Goal: Information Seeking & Learning: Learn about a topic

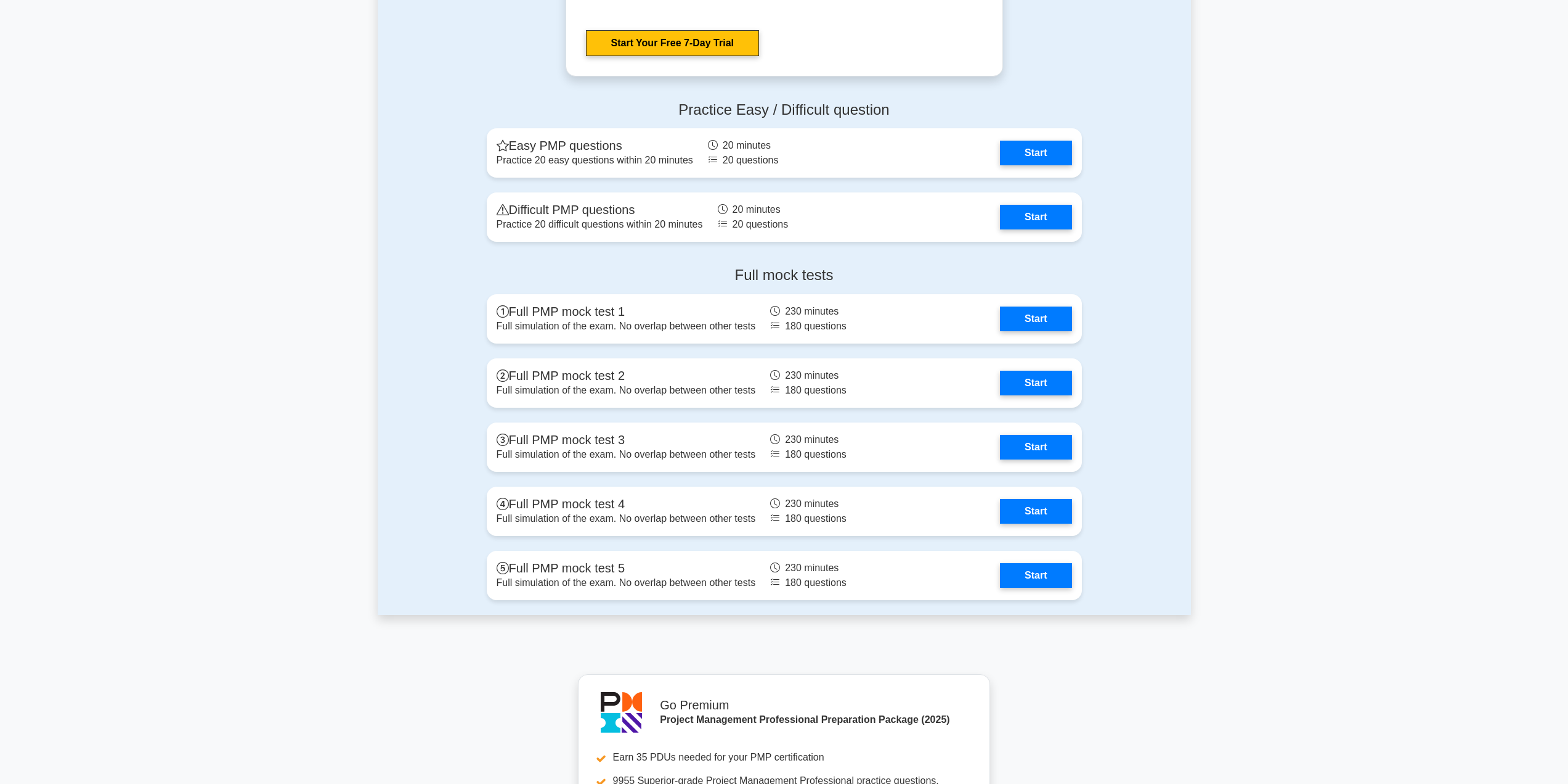
scroll to position [3699, 0]
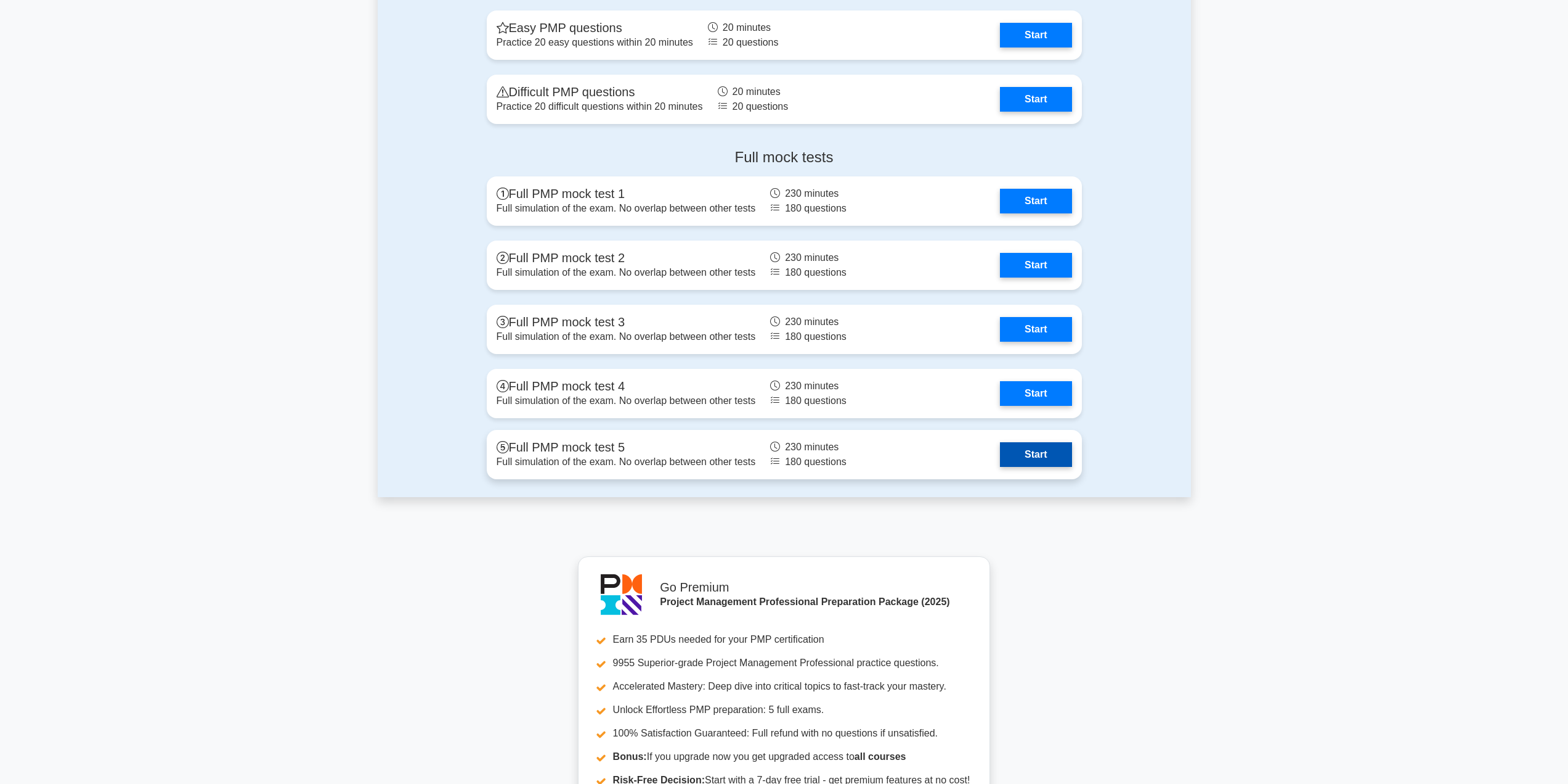
click at [381, 264] on link "Start" at bounding box center [1036, 454] width 72 height 24
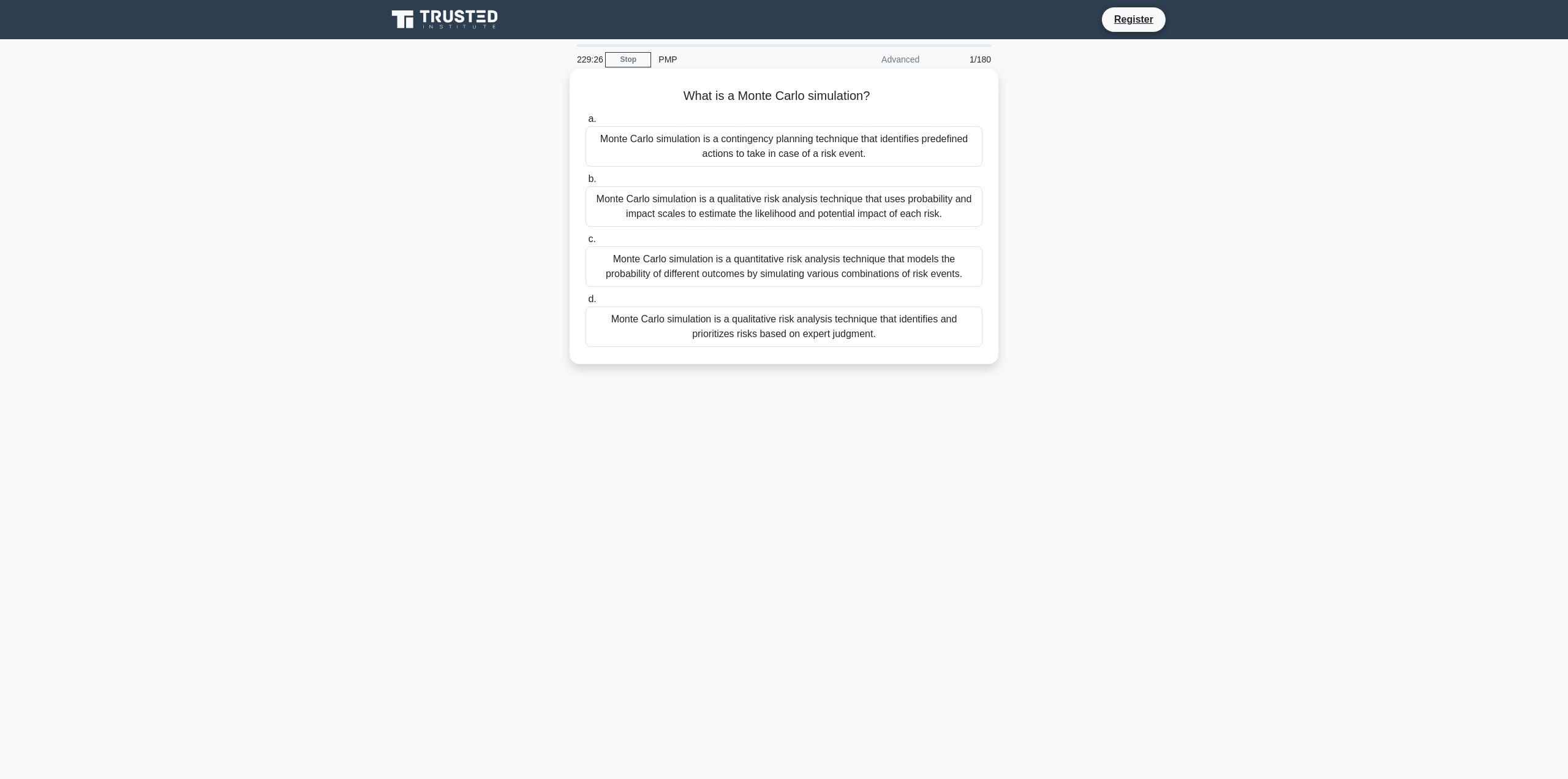
click at [859, 271] on div "Monte Carlo simulation is a quantitative risk analysis technique that models th…" at bounding box center [783, 266] width 397 height 40
click at [585, 244] on input "c. Monte Carlo simulation is a quantitative risk analysis technique that models…" at bounding box center [585, 239] width 0 height 8
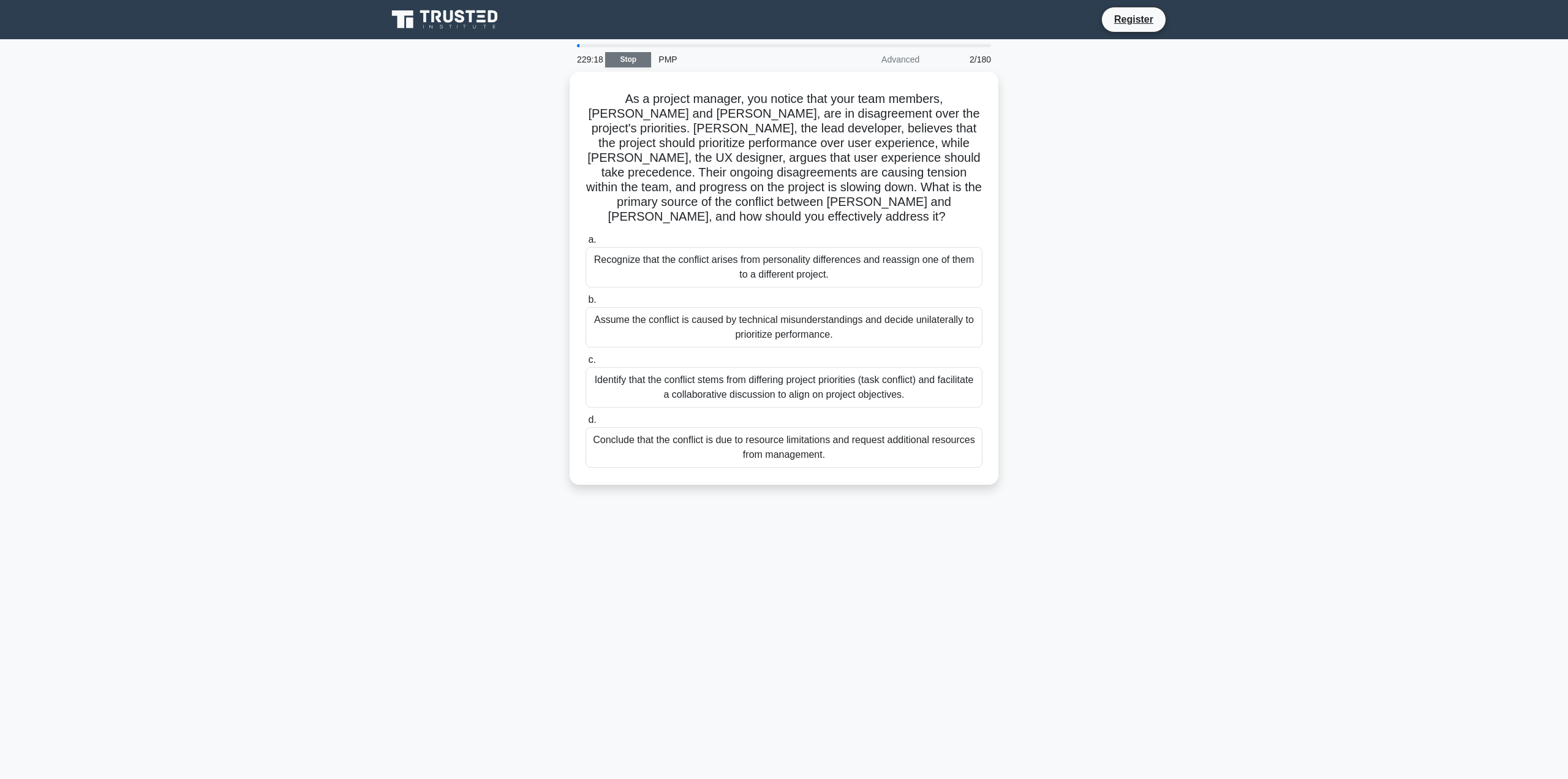
click at [634, 56] on link "Stop" at bounding box center [628, 60] width 46 height 15
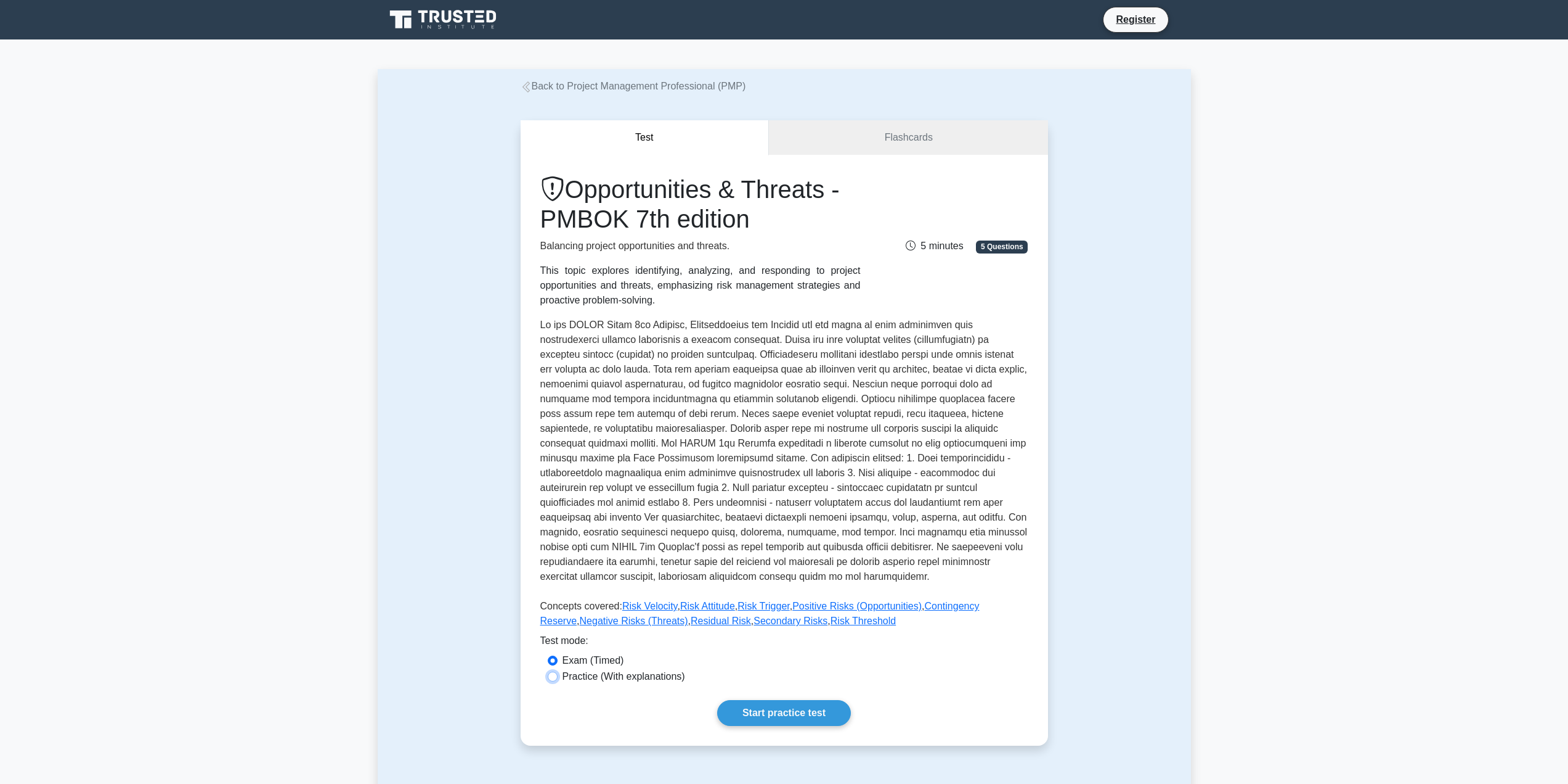
click at [553, 678] on input "Practice (With explanations)" at bounding box center [552, 676] width 10 height 10
radio input "true"
click at [784, 714] on link "Start practice test" at bounding box center [784, 712] width 134 height 26
